Goal: Transaction & Acquisition: Complete application form

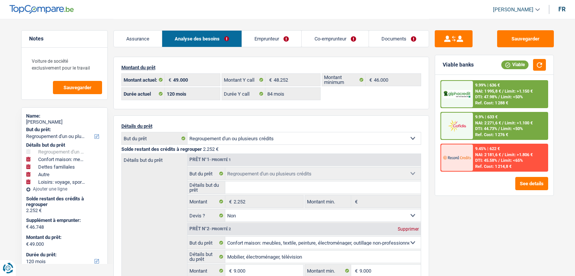
select select "refinancing"
select select "household"
select select "familyDebt"
select select "other"
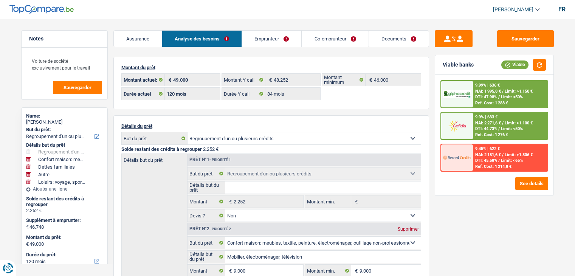
select select "hobbies"
select select "120"
select select "alphacredit"
select select "120"
select select "84"
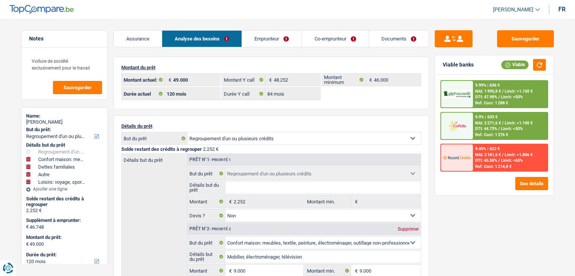
select select "refinancing"
select select "false"
select select "household"
select select "false"
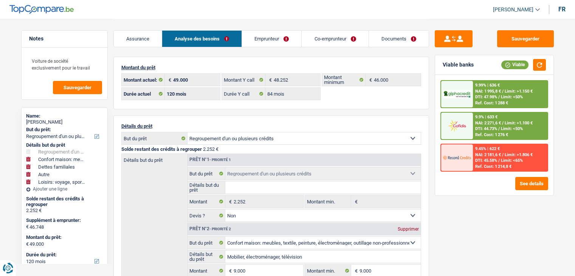
select select "familyDebt"
select select "false"
select select "other"
select select "false"
select select "hobbies"
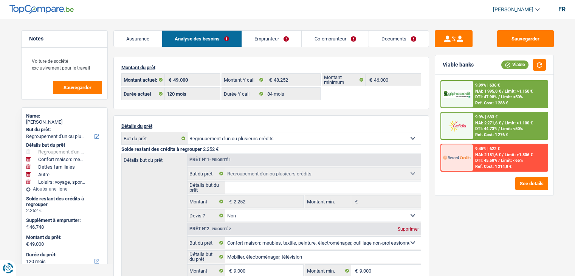
select select "false"
select select "120"
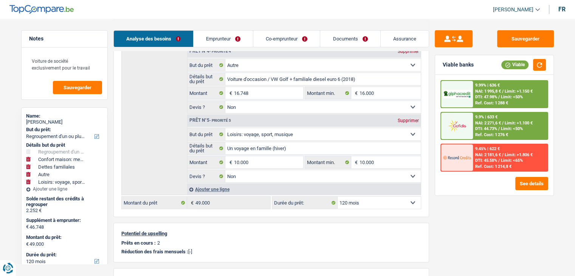
scroll to position [310, 0]
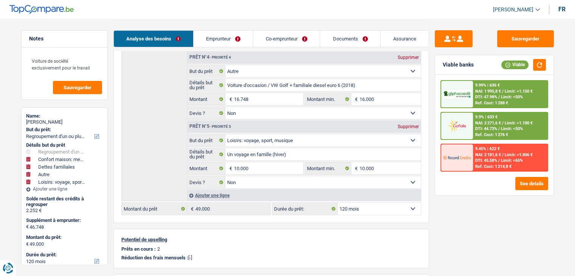
click at [231, 39] on link "Emprunteur" at bounding box center [222, 39] width 59 height 16
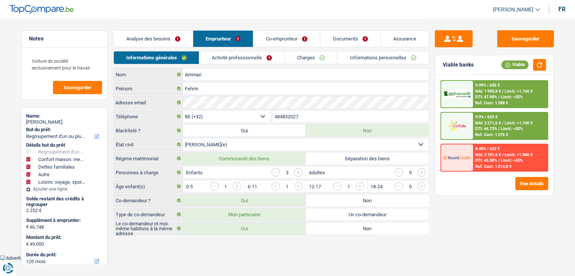
scroll to position [0, 0]
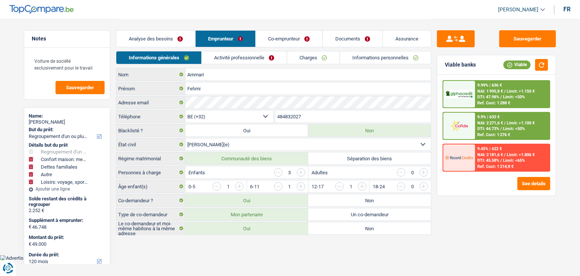
click at [311, 54] on link "Charges" at bounding box center [314, 57] width 53 height 12
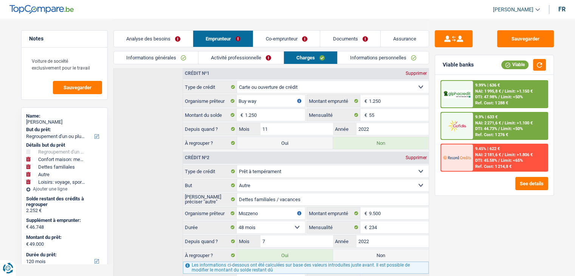
scroll to position [173, 0]
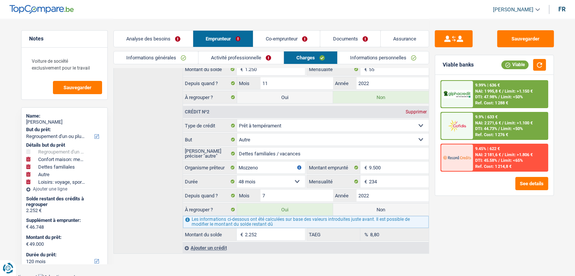
click at [185, 62] on link "Informations générales" at bounding box center [156, 57] width 85 height 12
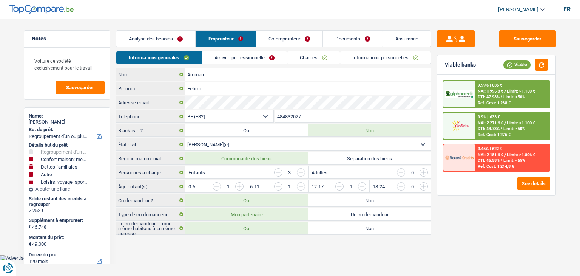
click at [267, 63] on link "Activité professionnelle" at bounding box center [244, 57] width 85 height 12
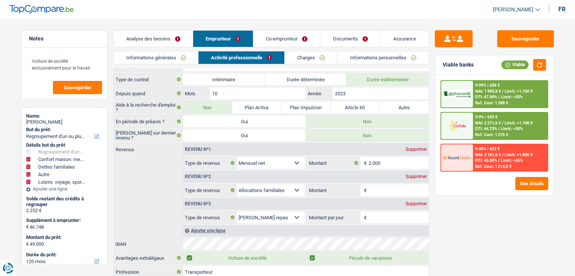
scroll to position [9, 0]
click at [308, 37] on link "Co-emprunteur" at bounding box center [286, 39] width 67 height 16
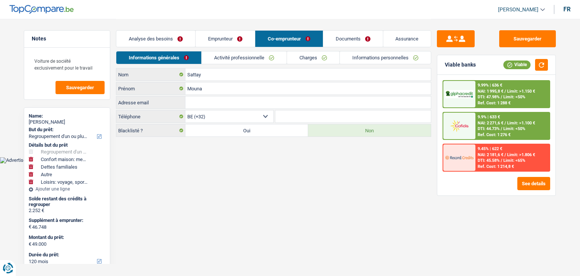
click at [260, 61] on link "Activité professionnelle" at bounding box center [244, 57] width 85 height 12
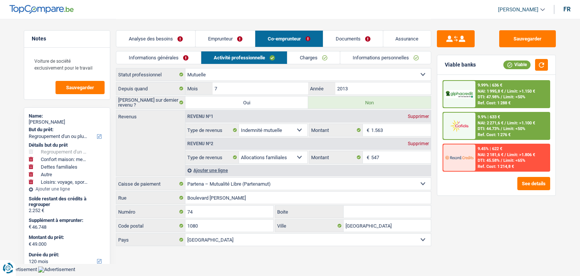
click at [230, 45] on link "Emprunteur" at bounding box center [225, 39] width 59 height 16
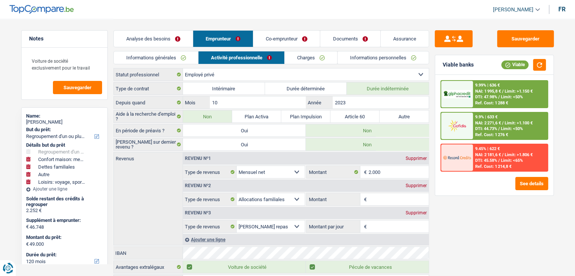
click at [395, 226] on input "Montant par jour" at bounding box center [398, 226] width 60 height 12
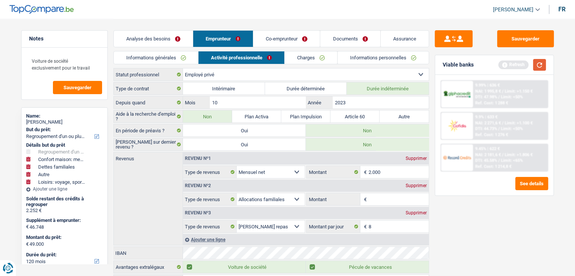
type input "8,0"
click at [537, 67] on button "button" at bounding box center [539, 65] width 13 height 12
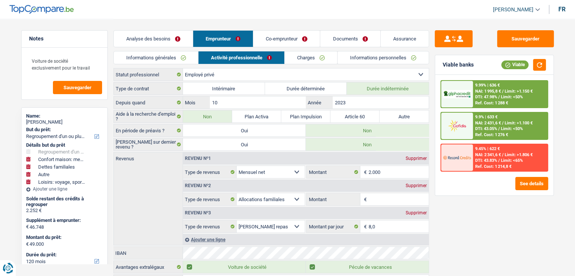
click at [415, 184] on div "Supprimer" at bounding box center [416, 185] width 25 height 5
select select "mealVouchers"
type input "8,0"
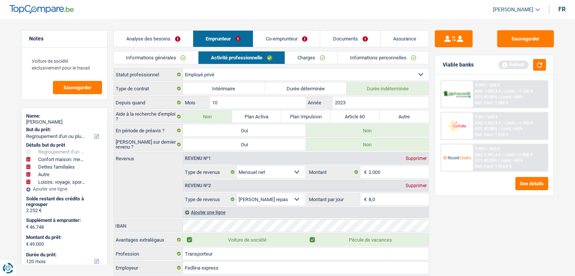
click at [355, 37] on link "Documents" at bounding box center [350, 39] width 60 height 16
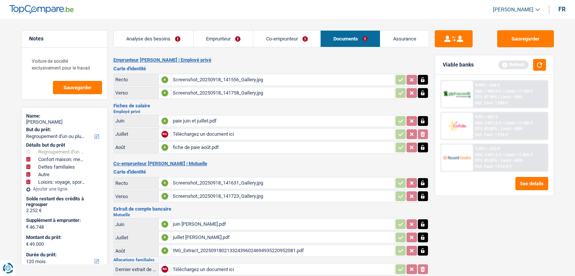
click at [278, 116] on div "paie juin et juillet.pdf" at bounding box center [283, 120] width 220 height 11
click at [241, 46] on div "Analyse des besoins Emprunteur Co-emprunteur Documents Assurance" at bounding box center [271, 35] width 316 height 32
click at [241, 46] on link "Emprunteur" at bounding box center [223, 39] width 60 height 16
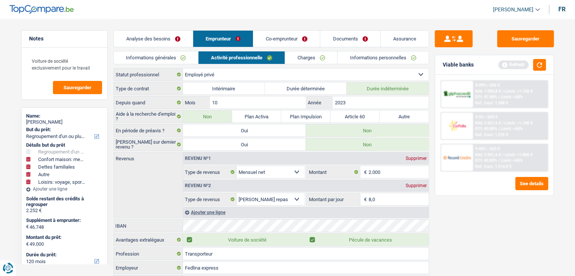
click at [298, 59] on link "Charges" at bounding box center [311, 57] width 53 height 12
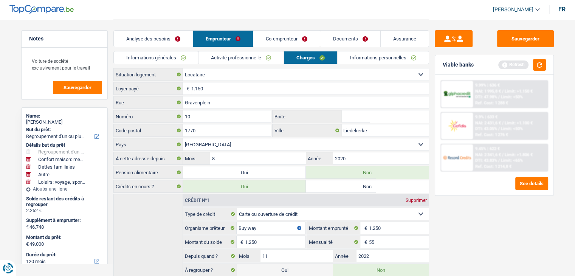
click at [365, 58] on link "Informations personnelles" at bounding box center [382, 57] width 91 height 12
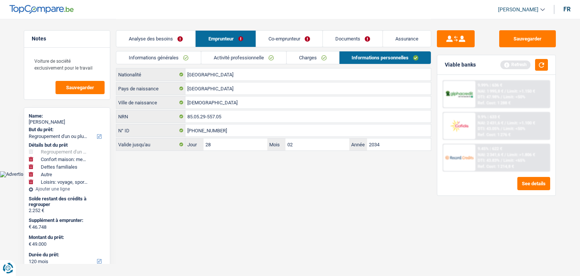
click at [288, 41] on link "Co-emprunteur" at bounding box center [289, 39] width 67 height 16
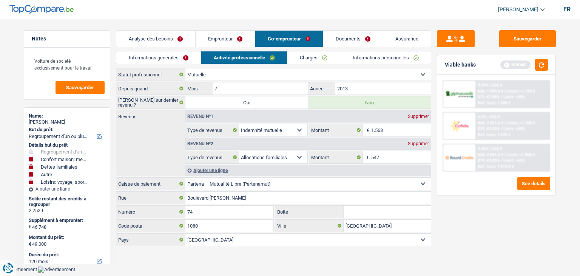
click at [186, 62] on link "Informations générales" at bounding box center [158, 57] width 85 height 12
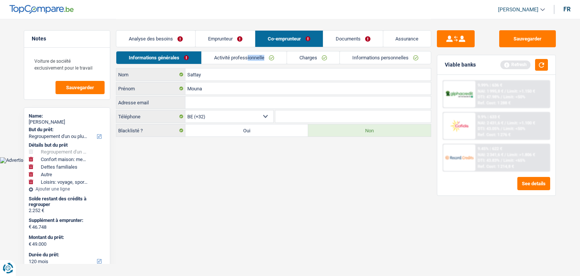
drag, startPoint x: 237, startPoint y: 68, endPoint x: 249, endPoint y: 60, distance: 13.8
click at [249, 60] on div "Informations générales Activité professionnelle Charges Informations personnell…" at bounding box center [274, 59] width 316 height 17
click at [249, 60] on link "Activité professionnelle" at bounding box center [244, 57] width 85 height 12
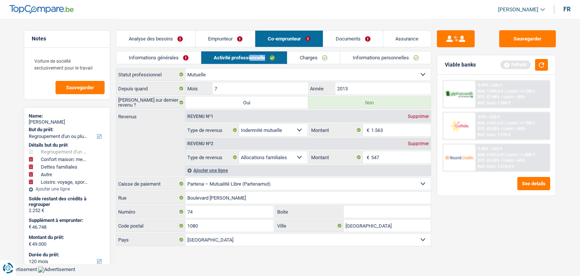
click at [315, 59] on link "Charges" at bounding box center [314, 57] width 53 height 12
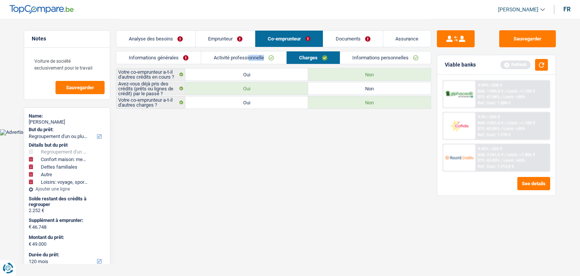
click at [272, 60] on link "Activité professionnelle" at bounding box center [243, 57] width 85 height 12
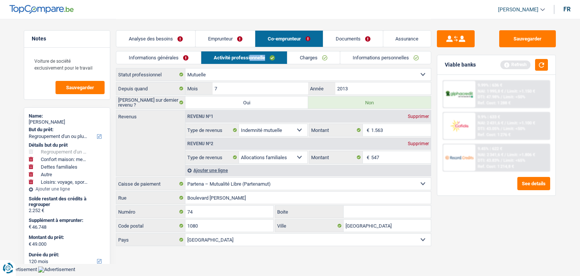
click at [192, 43] on link "Analyse des besoins" at bounding box center [155, 39] width 79 height 16
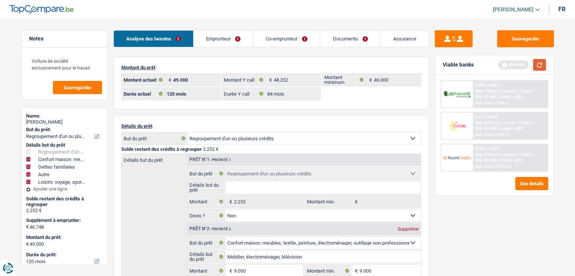
drag, startPoint x: 546, startPoint y: 64, endPoint x: 541, endPoint y: 64, distance: 4.2
click at [541, 64] on div "Viable banks Refresh" at bounding box center [494, 65] width 118 height 20
click at [541, 64] on button "button" at bounding box center [539, 65] width 13 height 12
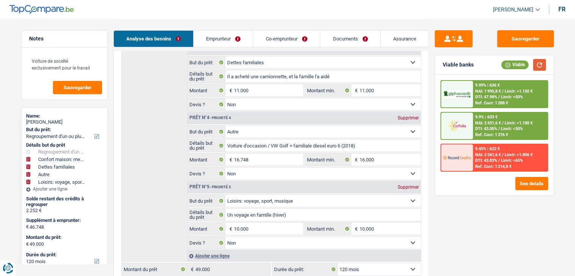
scroll to position [223, 0]
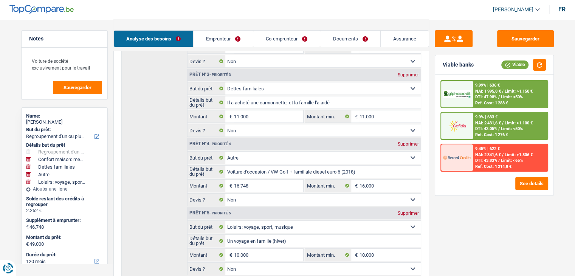
click at [495, 93] on span "NAI: 1 995,8 €" at bounding box center [488, 91] width 26 height 5
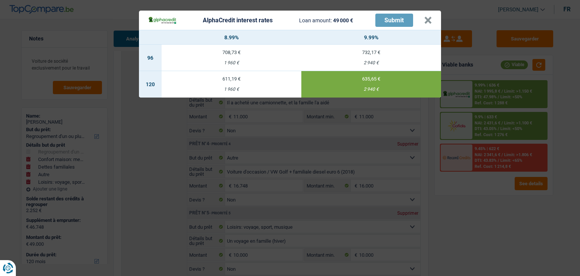
click at [495, 93] on div "AlphaCredit interest rates Loan amount: 49 000 € Submit × 8.99% 9.99% 96 708,73…" at bounding box center [290, 138] width 580 height 276
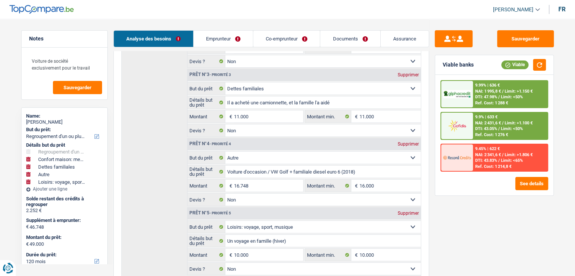
click at [500, 156] on div "9.45% | 622 € NAI: 2 341,6 € / Limit: >1.806 € DTI: 43.83% / Limit: <65% Ref. C…" at bounding box center [510, 157] width 74 height 26
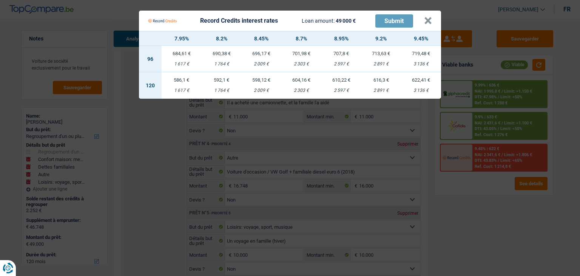
click at [506, 126] on Credits "Record Credits interest rates Loan amount: 49 000 € Submit × 7.95% 8.2% 8.45% 8…" at bounding box center [290, 138] width 580 height 276
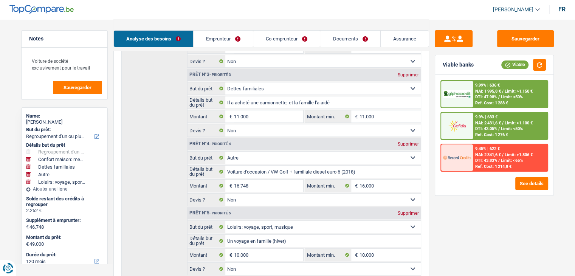
click at [506, 126] on span "Limit: <50%" at bounding box center [512, 128] width 22 height 5
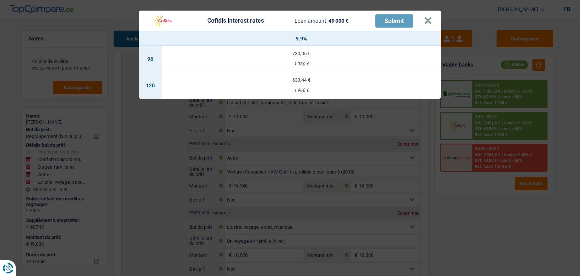
click at [506, 126] on div "Cofidis interest rates Loan amount: 49 000 € Submit × 9.9% 96 730,05 € 1 960 € …" at bounding box center [290, 138] width 580 height 276
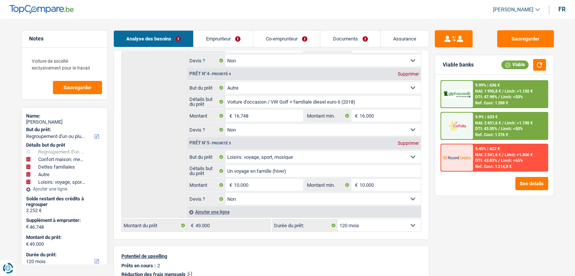
scroll to position [313, 0]
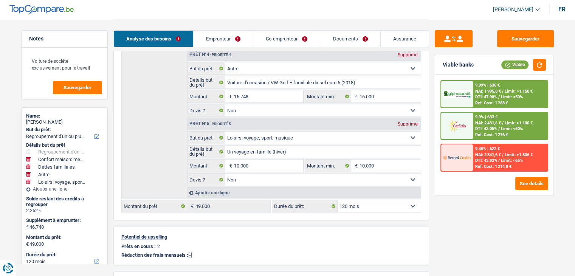
click at [500, 165] on div "Ref. Cost: 1 214,8 €" at bounding box center [493, 166] width 36 height 5
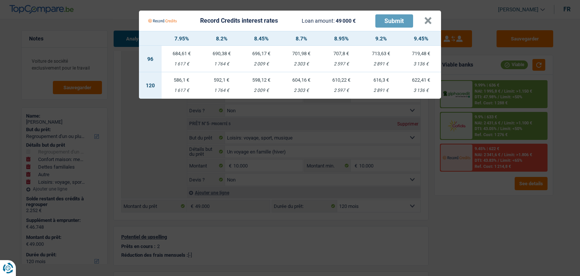
click at [410, 200] on Credits "Record Credits interest rates Loan amount: 49 000 € Submit × 7.95% 8.2% 8.45% 8…" at bounding box center [290, 138] width 580 height 276
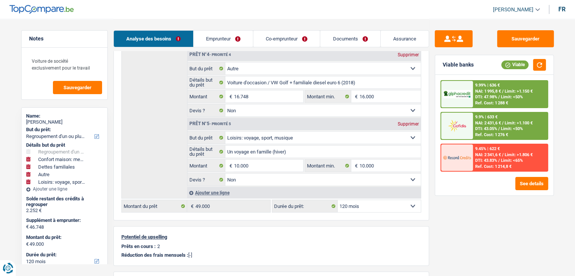
click at [410, 200] on select "12 mois 18 mois 24 mois 30 mois 36 mois 42 mois 48 mois 60 mois 72 mois 84 mois…" at bounding box center [378, 206] width 83 height 12
select select "84"
click at [337, 200] on select "12 mois 18 mois 24 mois 30 mois 36 mois 42 mois 48 mois 60 mois 72 mois 84 mois…" at bounding box center [378, 206] width 83 height 12
select select "84"
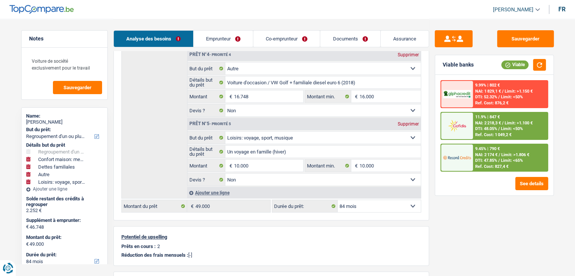
click at [505, 161] on span "Limit: <65%" at bounding box center [512, 160] width 22 height 5
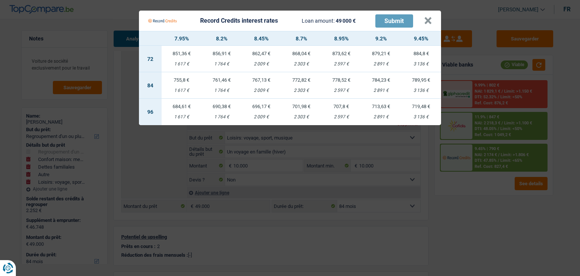
click at [505, 161] on Credits "Record Credits interest rates Loan amount: 49 000 € Submit × 7.95% 8.2% 8.45% 8…" at bounding box center [290, 138] width 580 height 276
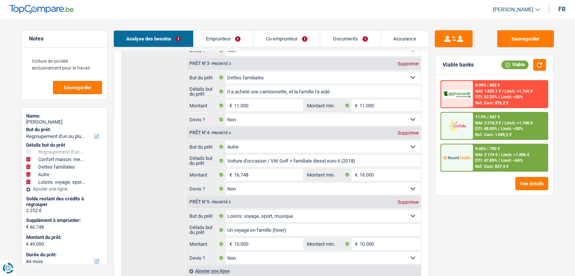
scroll to position [260, 0]
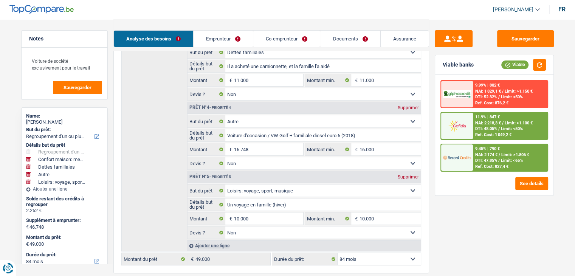
click at [391, 255] on select "12 mois 18 mois 24 mois 30 mois 36 mois 42 mois 48 mois 60 mois 72 mois 84 mois…" at bounding box center [378, 259] width 83 height 12
select select "120"
click at [337, 253] on select "12 mois 18 mois 24 mois 30 mois 36 mois 42 mois 48 mois 60 mois 72 mois 84 mois…" at bounding box center [378, 259] width 83 height 12
select select "120"
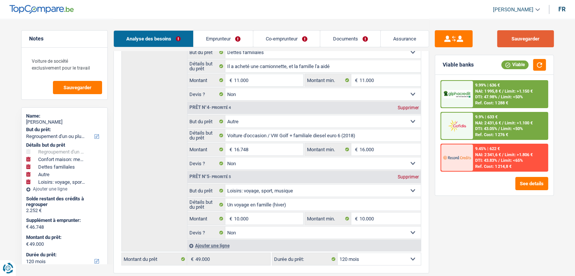
click at [535, 40] on button "Sauvegarder" at bounding box center [525, 38] width 57 height 17
click at [356, 42] on link "Documents" at bounding box center [350, 39] width 60 height 16
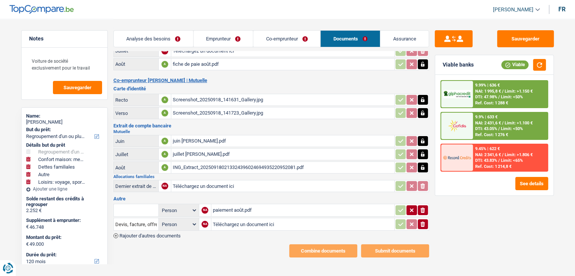
click at [215, 150] on div "juillet [PERSON_NAME].pdf" at bounding box center [283, 154] width 220 height 11
click at [169, 38] on link "Analyse des besoins" at bounding box center [153, 39] width 79 height 16
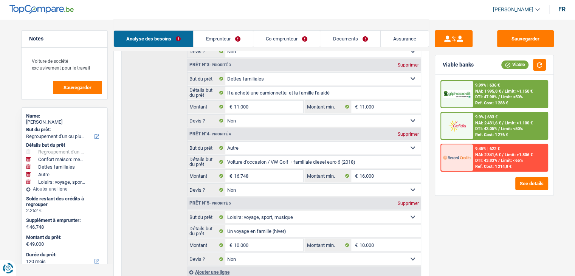
scroll to position [233, 0]
click at [243, 198] on div "Prêt n°5 - Priorité 5 Supprimer" at bounding box center [303, 204] width 233 height 12
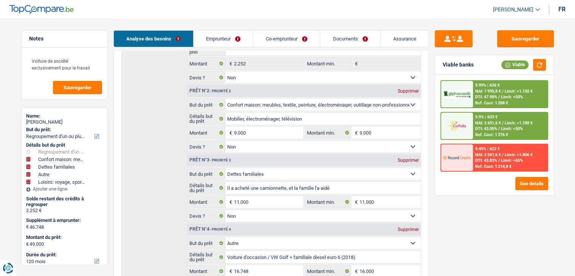
scroll to position [138, 0]
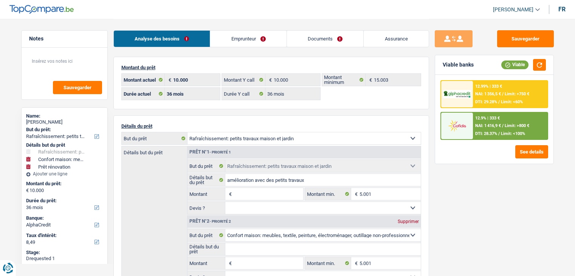
select select "houseOrGarden"
select select "household"
select select "renovation"
select select "36"
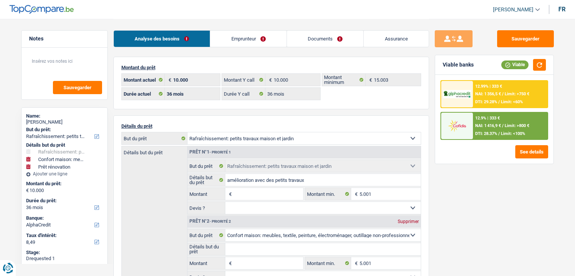
select select "alphacredit"
select select "36"
select select "houseOrGarden"
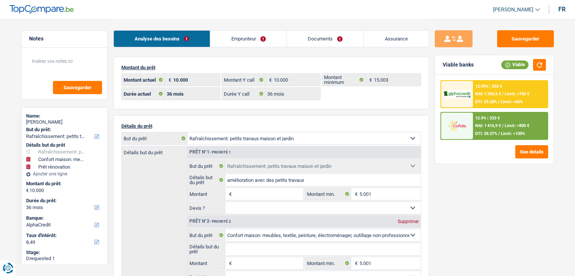
select select "household"
select select "renovation"
select select "36"
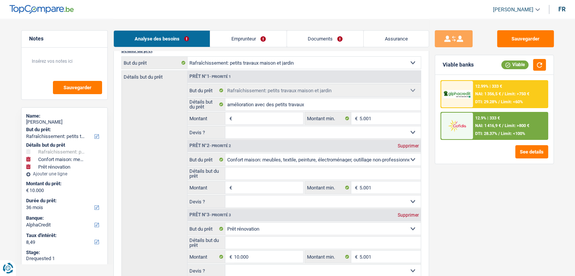
scroll to position [71, 0]
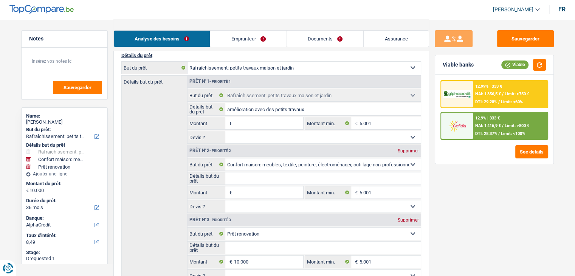
click at [465, 193] on div "Sauvegarder Viable banks Viable 12.99% | 333 € NAI: 1 356,5 € / Limit: >750 € D…" at bounding box center [494, 147] width 130 height 234
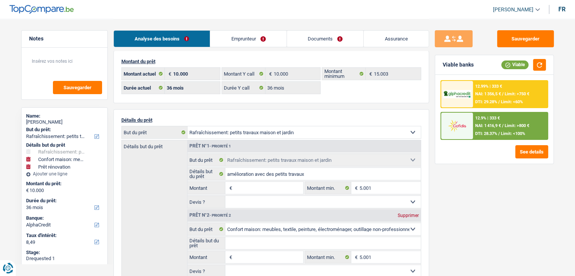
scroll to position [104, 0]
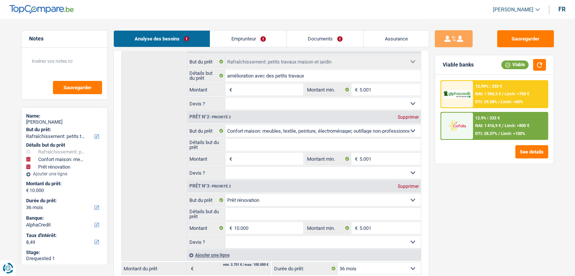
click at [160, 117] on div "Détails but du prêt Prêt n°1 - Priorité 1 Confort maison: meubles, textile, pei…" at bounding box center [271, 151] width 300 height 219
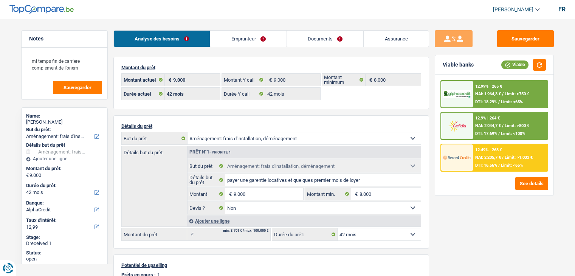
select select "movingOrInstallation"
select select "42"
select select "alphacredit"
select select "42"
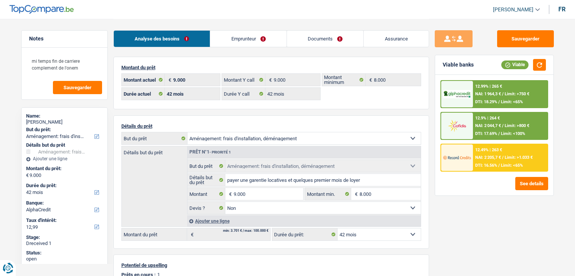
select select "42"
select select "movingOrInstallation"
select select "false"
select select "42"
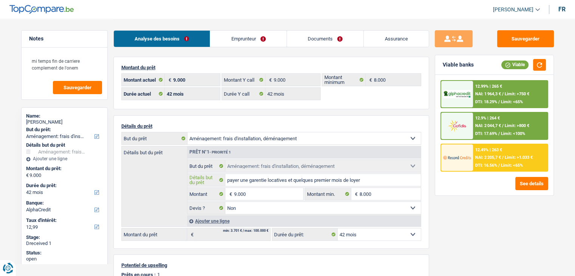
click at [259, 179] on input "payer une garentie locatives et quelques premier mois de loyer" at bounding box center [322, 180] width 195 height 12
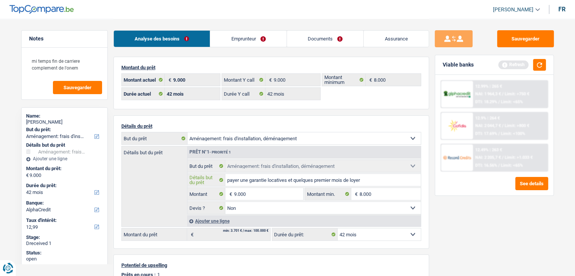
click at [288, 180] on input "payer une garantie locatives et quelques premier mois de loyer" at bounding box center [322, 180] width 195 height 12
click at [330, 178] on input "payer une garantie locative et quelques premier mois de loyer" at bounding box center [322, 180] width 195 height 12
click at [375, 180] on input "payer une garantie locative et quelques premiers mois de loyer" at bounding box center [322, 180] width 195 height 12
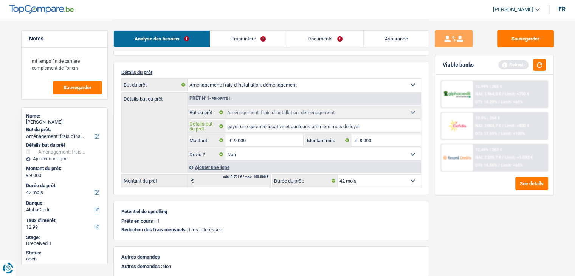
scroll to position [53, 0]
type input "payer une garantie locative et quelques premiers mois de loyer"
click at [254, 37] on link "Emprunteur" at bounding box center [248, 39] width 76 height 16
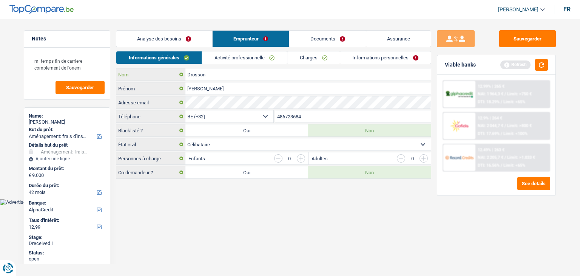
click at [322, 70] on input "Drosson" at bounding box center [309, 74] width 246 height 12
click at [313, 62] on link "Charges" at bounding box center [314, 57] width 53 height 12
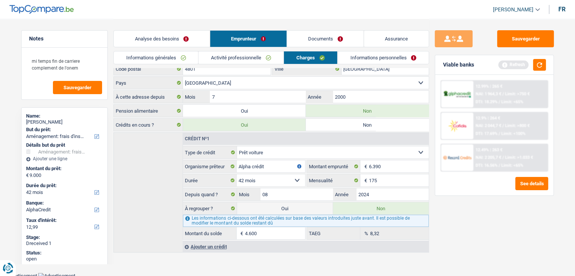
scroll to position [47, 0]
click at [193, 57] on link "Informations générales" at bounding box center [156, 57] width 85 height 12
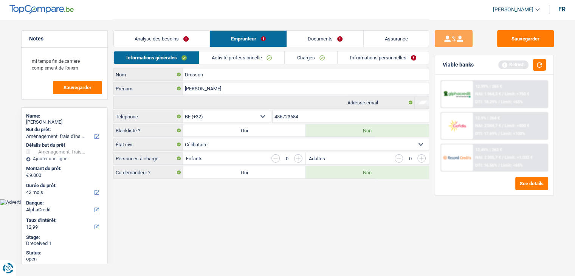
scroll to position [0, 0]
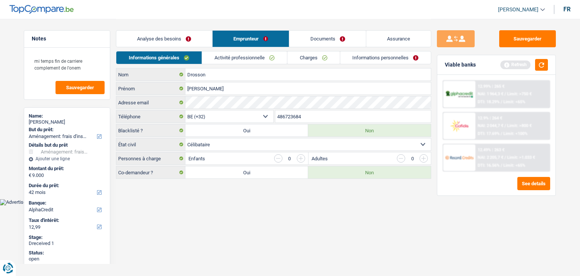
click at [311, 37] on link "Documents" at bounding box center [327, 39] width 77 height 16
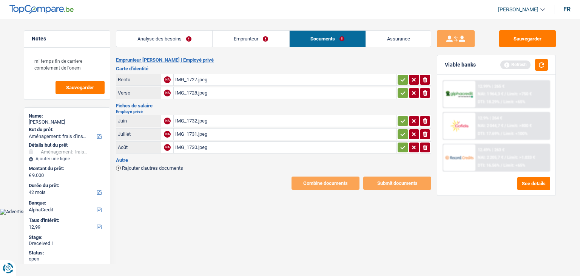
click at [235, 120] on div "IMG_1732.jpeg" at bounding box center [285, 120] width 220 height 11
click at [242, 34] on link "Emprunteur" at bounding box center [251, 39] width 76 height 16
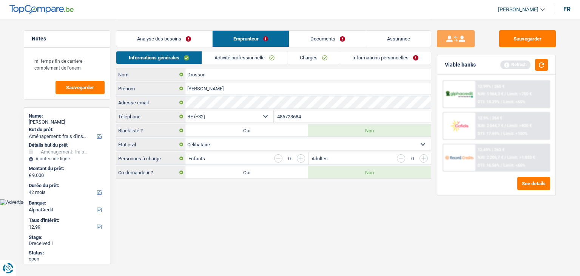
click at [255, 59] on link "Activité professionnelle" at bounding box center [244, 57] width 85 height 12
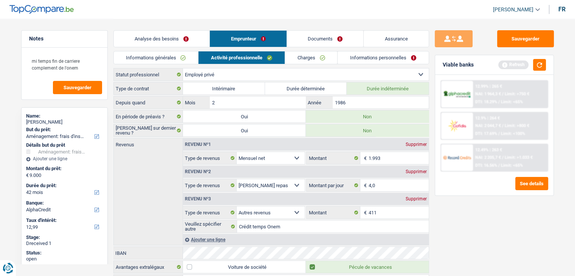
scroll to position [12, 0]
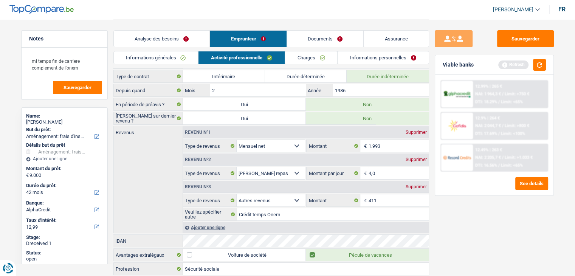
click at [321, 60] on link "Charges" at bounding box center [311, 57] width 53 height 12
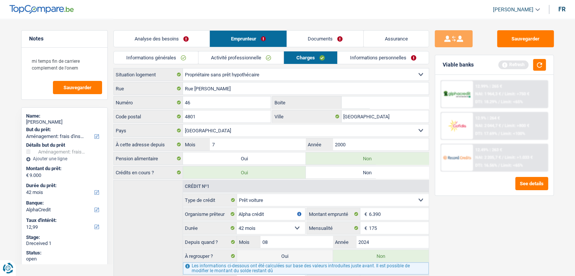
scroll to position [0, 0]
click at [367, 62] on link "Informations personnelles" at bounding box center [382, 57] width 91 height 12
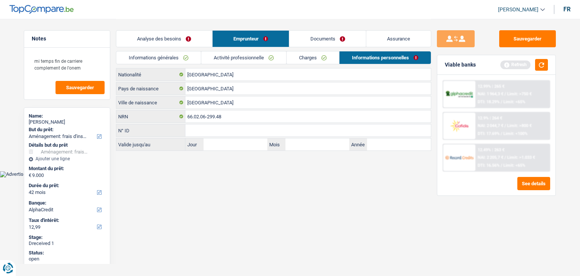
click at [314, 53] on link "Charges" at bounding box center [313, 57] width 53 height 12
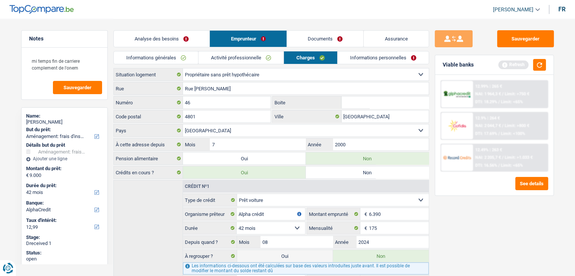
click at [368, 56] on link "Informations personnelles" at bounding box center [382, 57] width 91 height 12
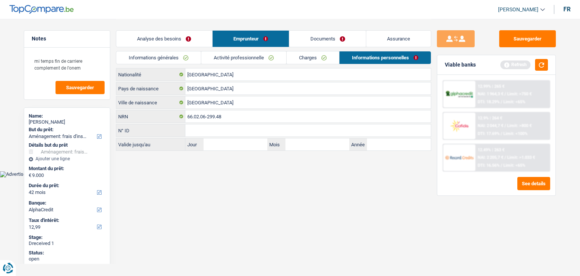
click at [314, 52] on link "Charges" at bounding box center [313, 57] width 53 height 12
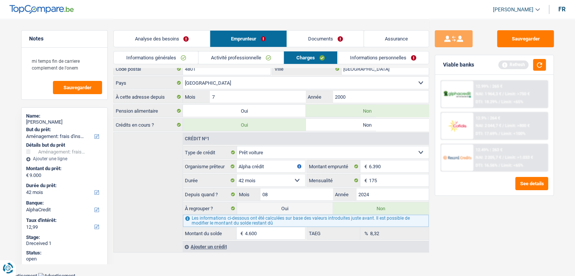
scroll to position [47, 0]
click at [396, 60] on link "Informations personnelles" at bounding box center [382, 57] width 91 height 12
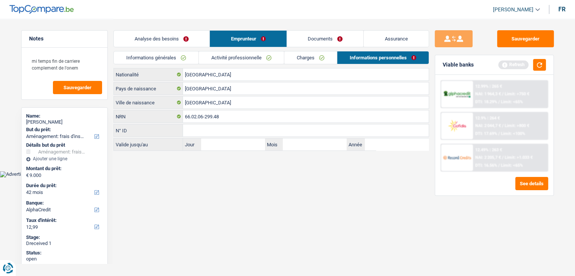
scroll to position [0, 0]
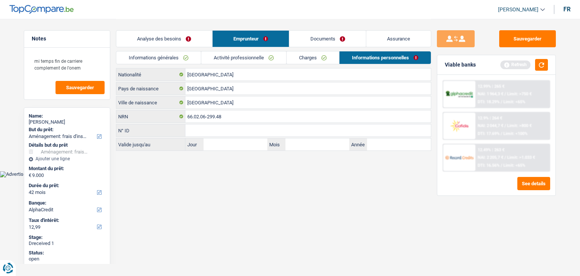
click at [190, 40] on link "Analyse des besoins" at bounding box center [164, 39] width 96 height 16
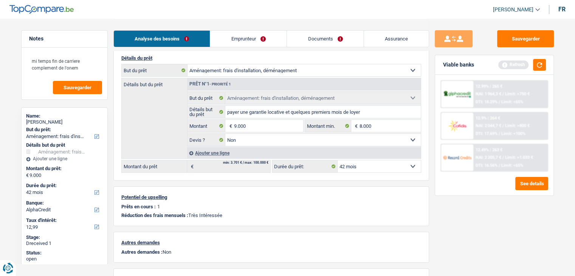
scroll to position [69, 0]
click at [309, 34] on link "Documents" at bounding box center [325, 39] width 77 height 16
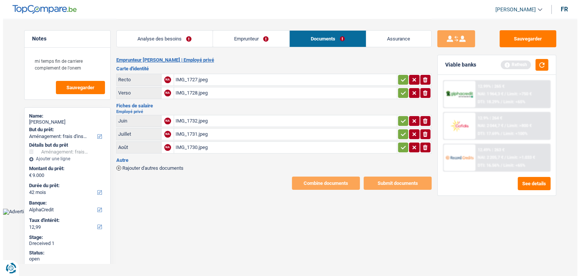
scroll to position [0, 0]
click at [295, 147] on div "IMG_1730.jpeg" at bounding box center [285, 147] width 220 height 11
click at [221, 136] on div "IMG_1731.jpeg" at bounding box center [285, 133] width 220 height 11
click at [274, 121] on div "IMG_1732.jpeg" at bounding box center [285, 120] width 220 height 11
